Goal: Check status: Check status

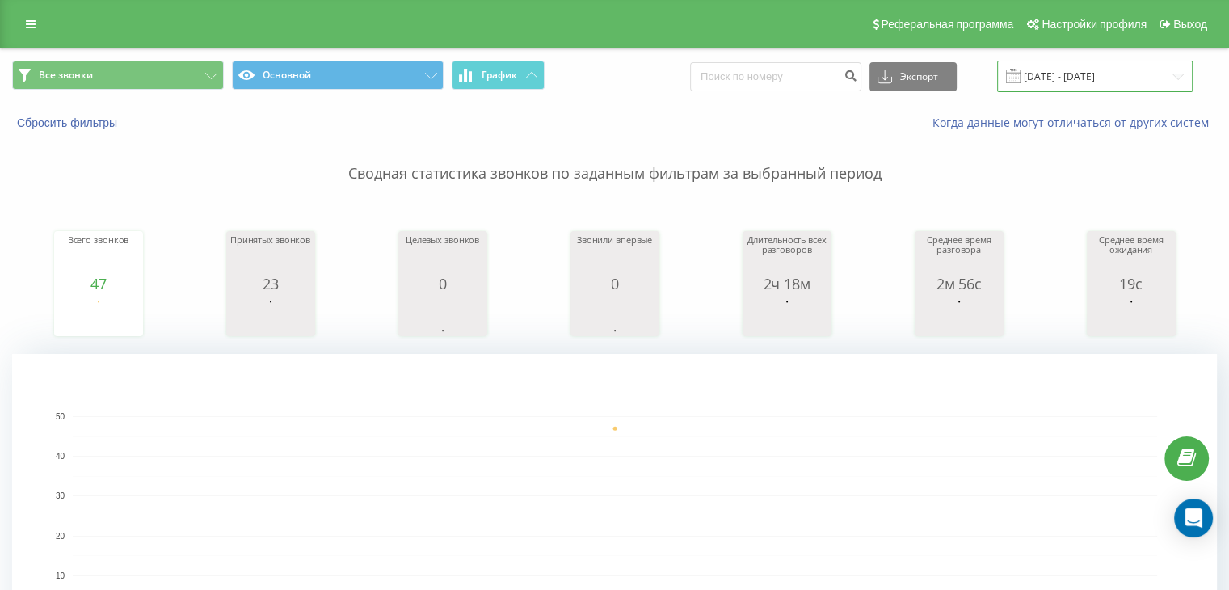
click at [1082, 77] on input "[DATE] - [DATE]" at bounding box center [1095, 77] width 196 height 32
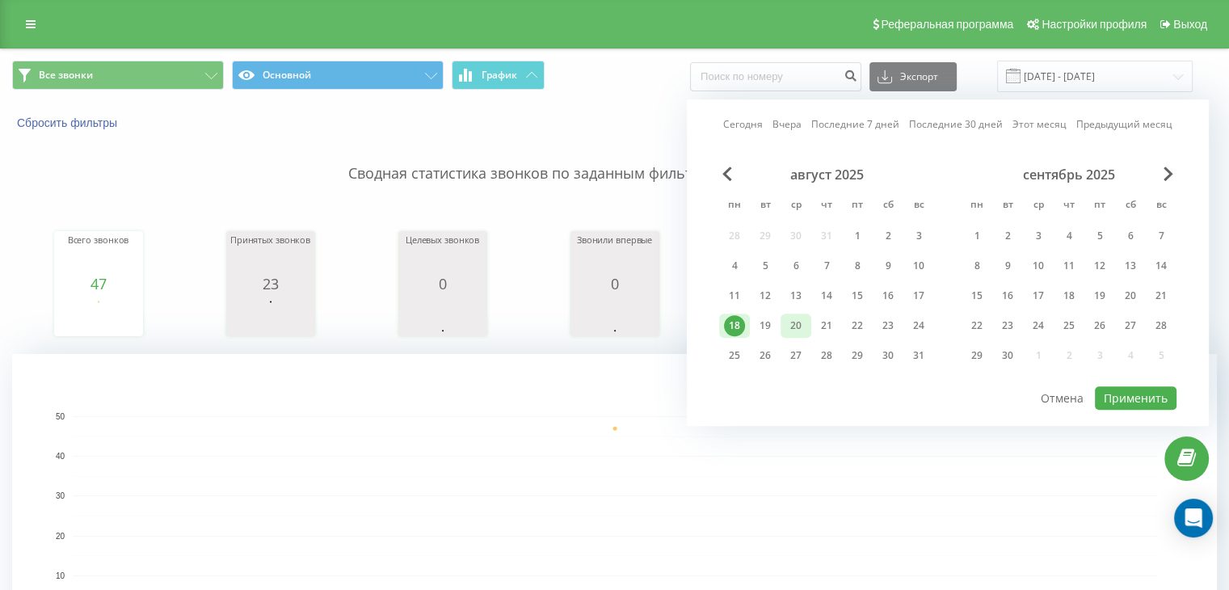
click at [789, 318] on div "20" at bounding box center [795, 325] width 21 height 21
click at [773, 321] on div "19" at bounding box center [765, 325] width 21 height 21
click at [1126, 394] on button "Применить" at bounding box center [1136, 397] width 82 height 23
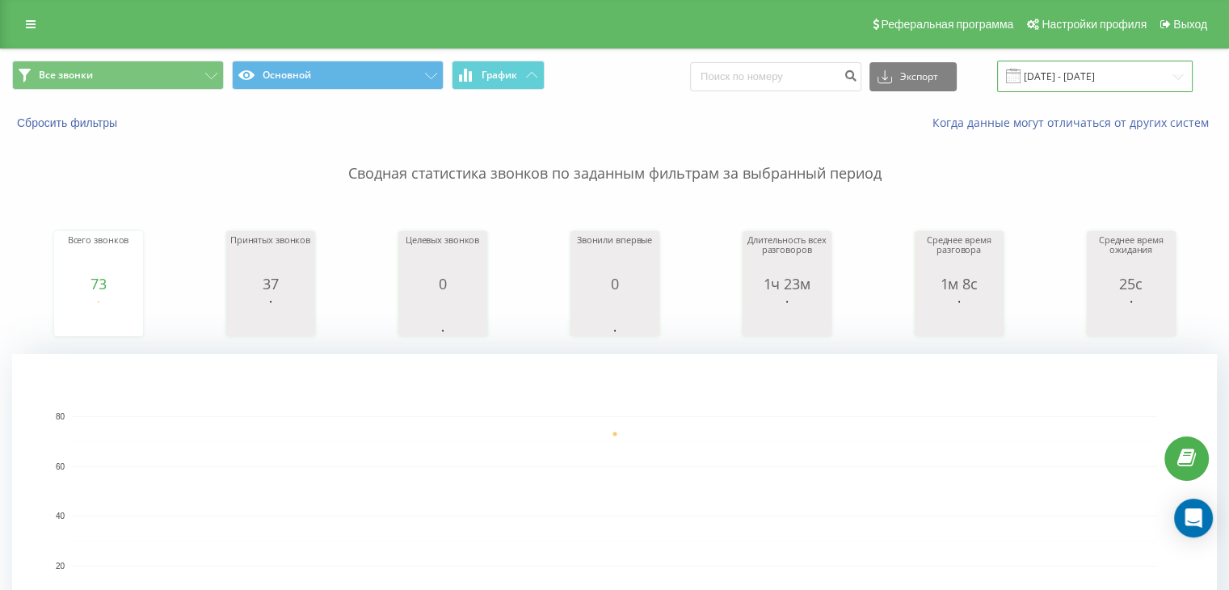
click at [1039, 80] on input "[DATE] - [DATE]" at bounding box center [1095, 77] width 196 height 32
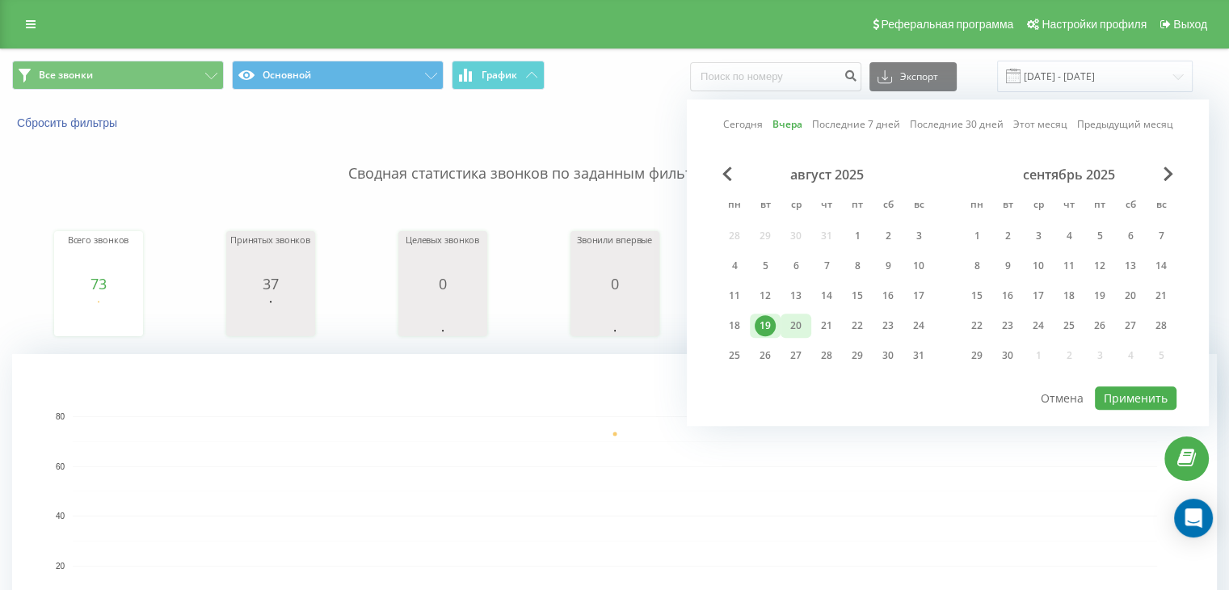
click at [797, 322] on div "20" at bounding box center [795, 325] width 21 height 21
click at [1147, 398] on button "Применить" at bounding box center [1136, 397] width 82 height 23
type input "[DATE] - [DATE]"
